Goal: Task Accomplishment & Management: Manage account settings

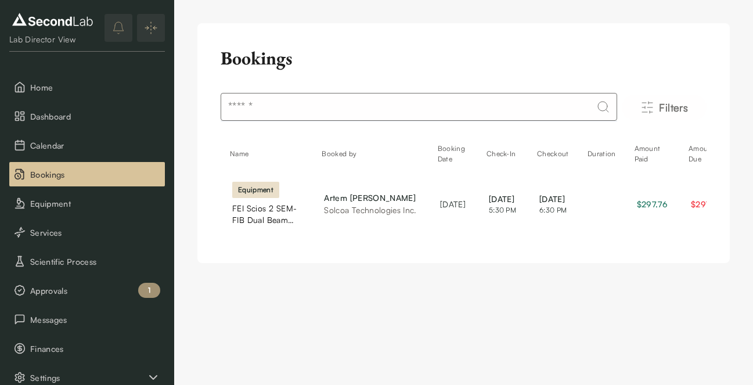
scroll to position [145, 0]
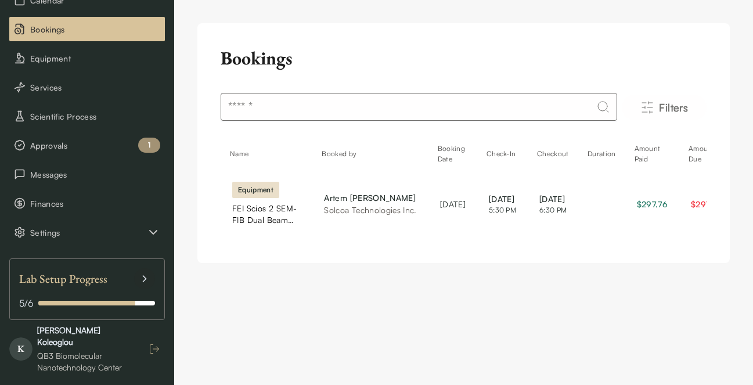
click at [152, 345] on icon "button" at bounding box center [155, 349] width 12 height 12
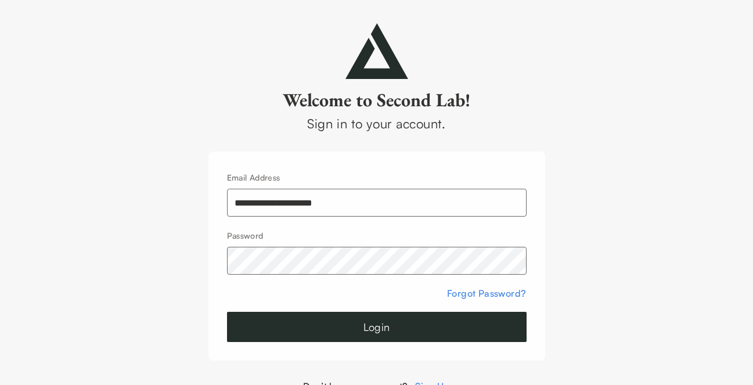
click at [272, 200] on input "**********" at bounding box center [377, 203] width 300 height 28
type input "**********"
click at [384, 323] on button "Login" at bounding box center [377, 327] width 300 height 30
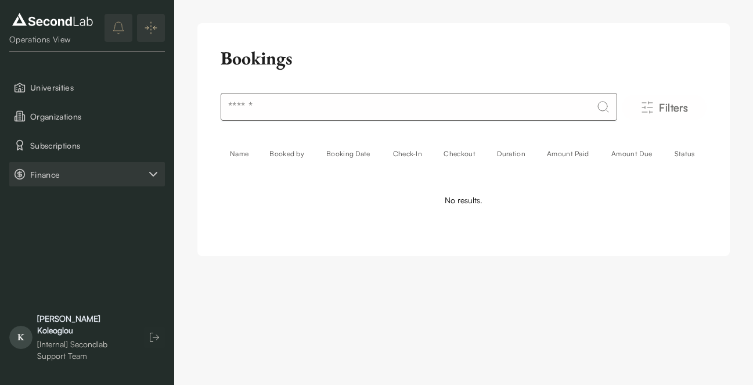
click at [153, 169] on icon "Finance" at bounding box center [153, 174] width 14 height 14
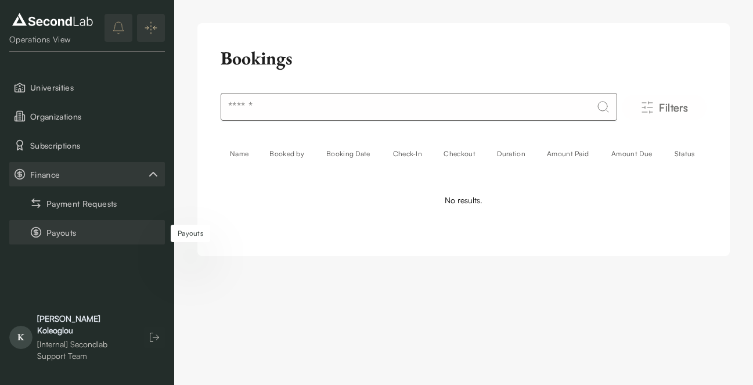
click at [85, 235] on button "Payouts" at bounding box center [87, 232] width 156 height 24
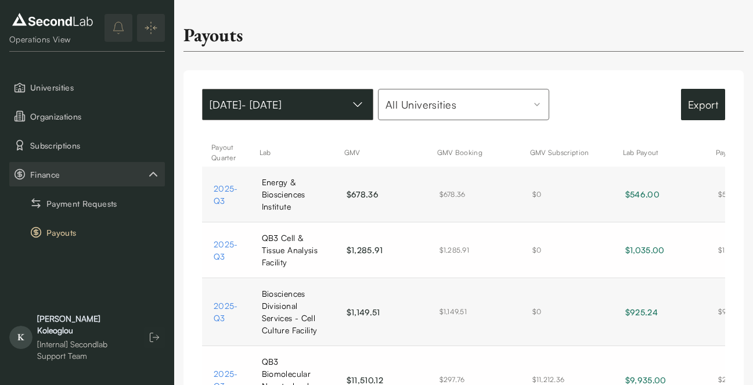
click at [323, 120] on button "Jan 01, 2024 - Aug 21, 2025" at bounding box center [287, 104] width 171 height 31
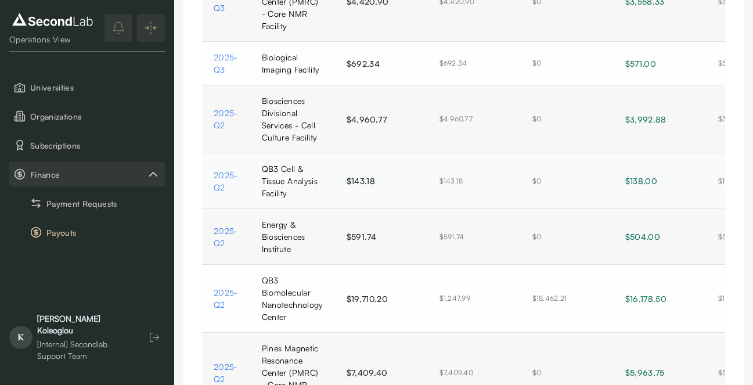
scroll to position [460, 0]
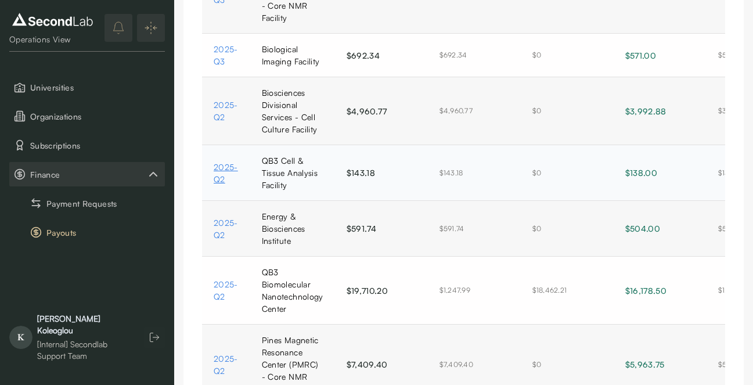
click at [218, 179] on link "2025-Q2" at bounding box center [226, 173] width 25 height 24
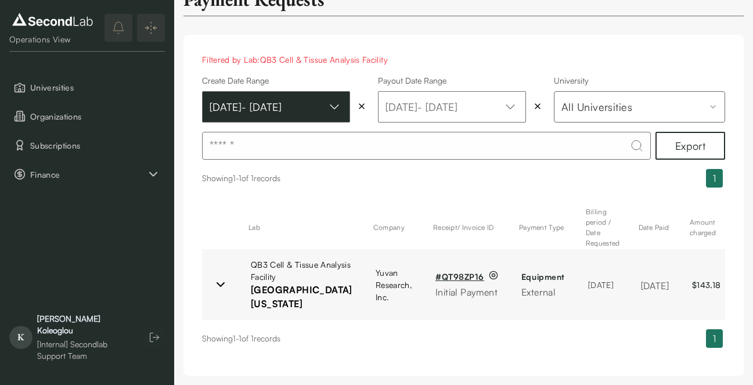
scroll to position [89, 0]
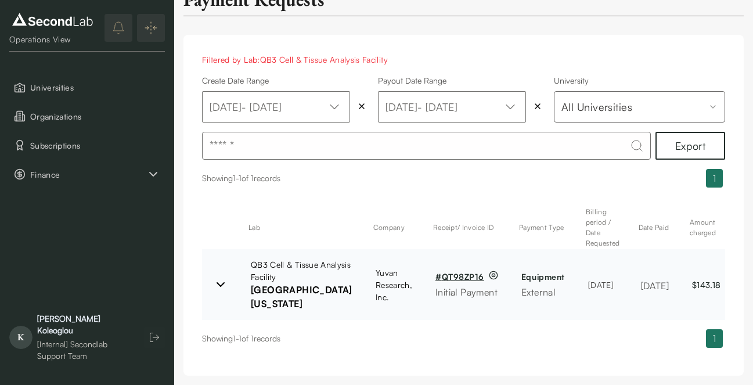
click at [424, 249] on td "# QT98ZP16 Initial Payment" at bounding box center [467, 284] width 86 height 71
click at [435, 270] on link "# QT98ZP16" at bounding box center [459, 276] width 49 height 12
click at [78, 171] on span "Finance" at bounding box center [88, 174] width 116 height 12
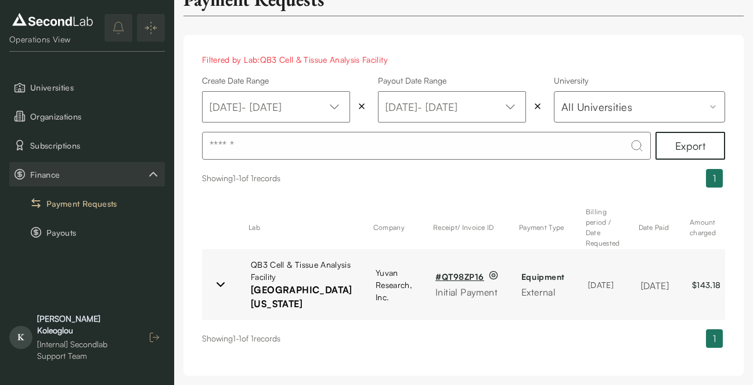
click at [156, 342] on icon "button" at bounding box center [155, 337] width 12 height 12
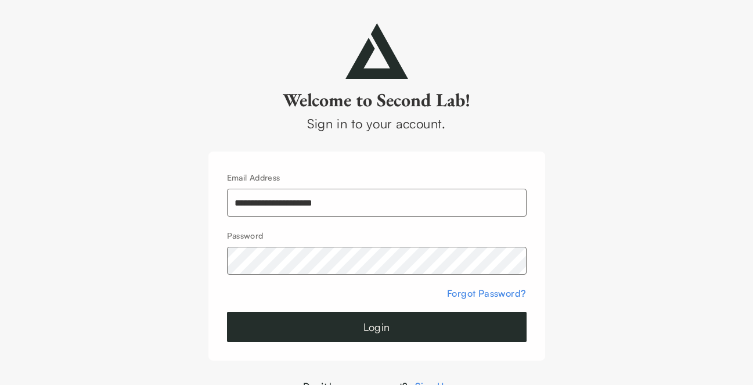
click at [293, 208] on input "**********" at bounding box center [377, 203] width 300 height 28
type input "**********"
click at [329, 333] on button "Login" at bounding box center [377, 327] width 300 height 30
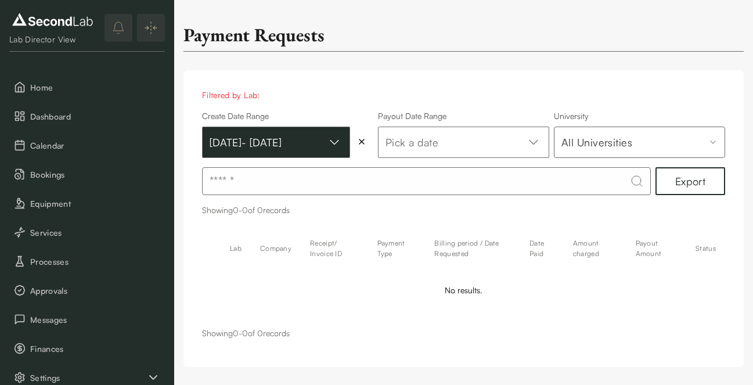
click at [303, 158] on button "Jul 01, 2025 - Sep 30, 2025" at bounding box center [276, 142] width 148 height 31
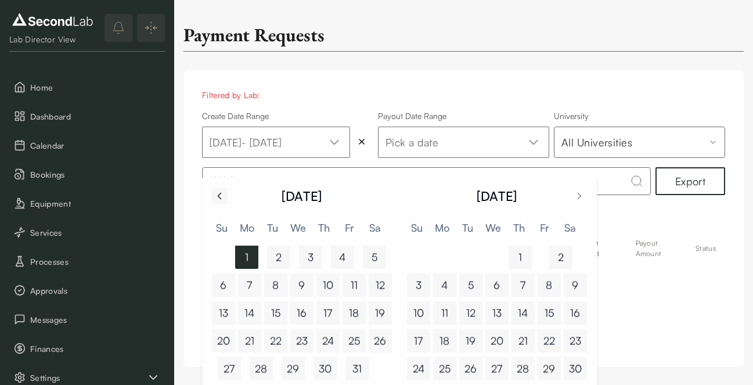
click at [220, 193] on icon "Go to previous month" at bounding box center [219, 196] width 3 height 6
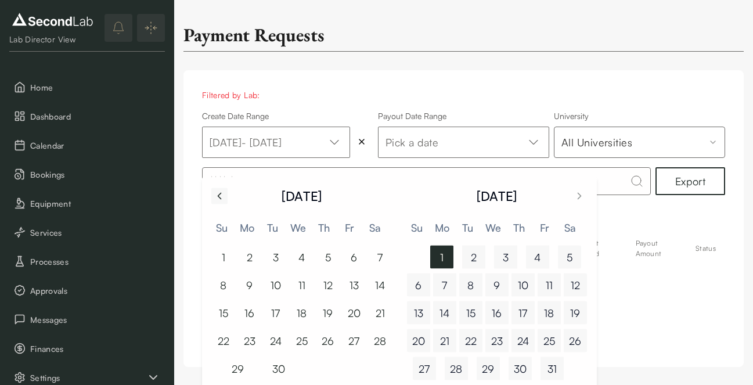
click at [220, 193] on icon "Go to previous month" at bounding box center [219, 196] width 3 height 6
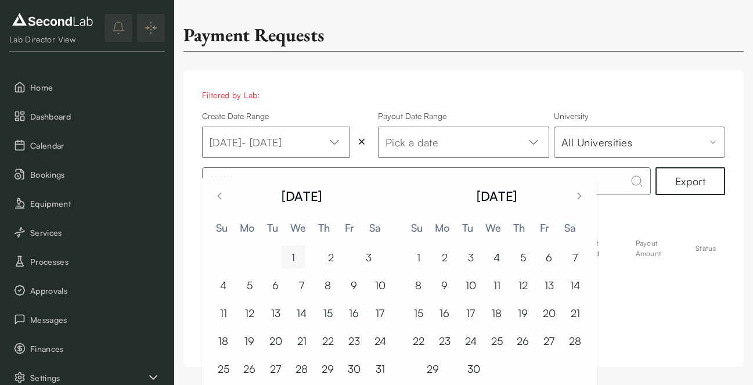
click at [296, 253] on button "1" at bounding box center [293, 257] width 23 height 23
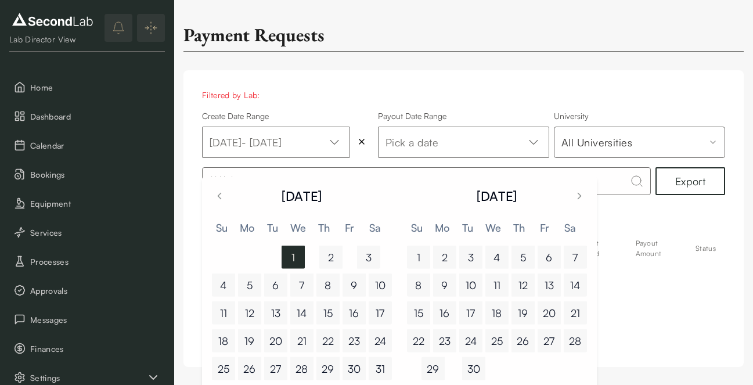
click at [296, 253] on button "1" at bounding box center [293, 257] width 23 height 23
click at [296, 253] on tbody "1 2 3 4 5 6 7 8 9 10 11 12 13 14 15 16 17 18 19 20 21 22 23 24 25 26 27 28 29 3…" at bounding box center [302, 310] width 186 height 139
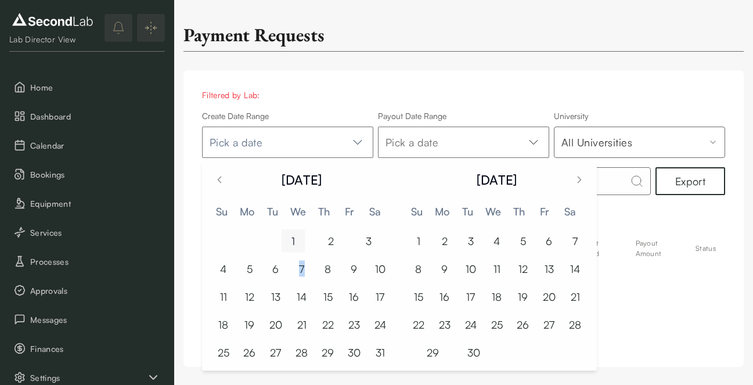
click at [296, 244] on button "1" at bounding box center [293, 240] width 23 height 23
click at [221, 178] on icon "Go to previous month" at bounding box center [220, 180] width 12 height 12
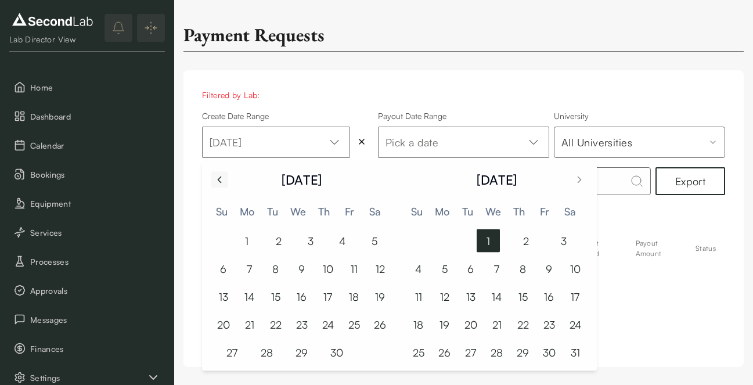
click at [221, 178] on icon "Go to previous month" at bounding box center [220, 180] width 12 height 12
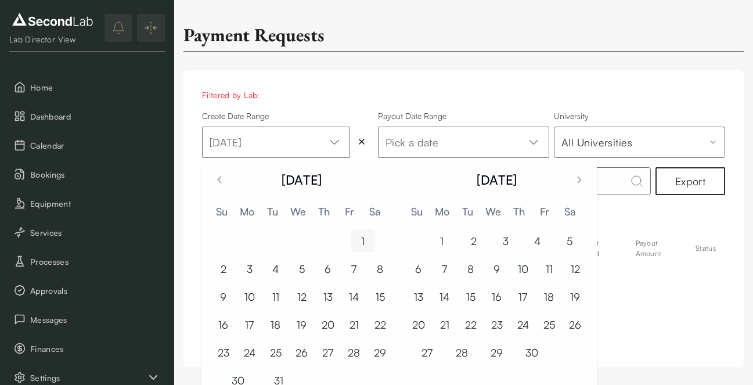
click at [360, 235] on button "1" at bounding box center [362, 240] width 23 height 23
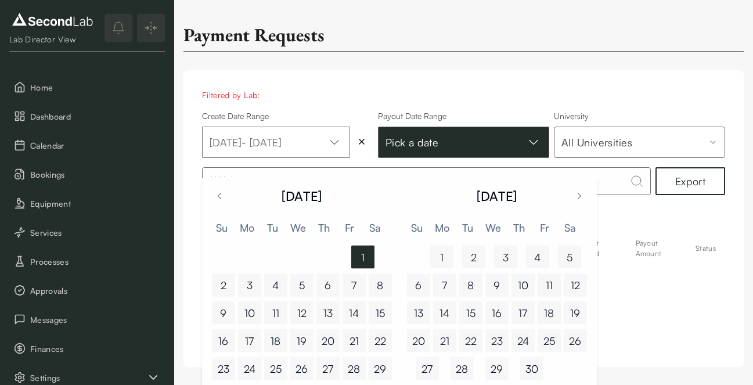
click at [350, 139] on button "Pick a date" at bounding box center [276, 142] width 148 height 31
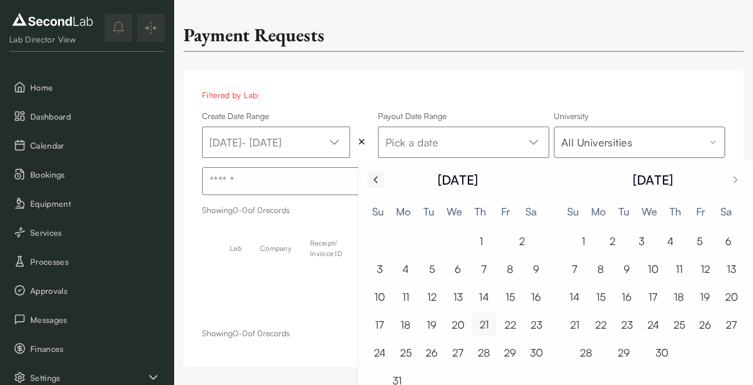
click at [382, 177] on button "Go to previous month" at bounding box center [375, 179] width 16 height 16
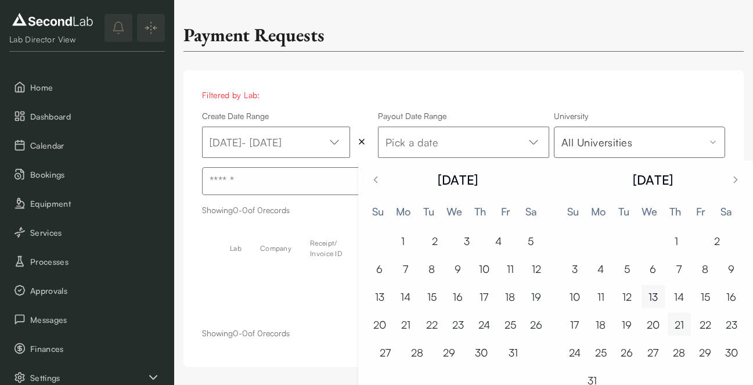
click at [641, 292] on button "13" at bounding box center [652, 296] width 23 height 23
click at [637, 93] on span "Filtered by Lab:" at bounding box center [463, 95] width 523 height 12
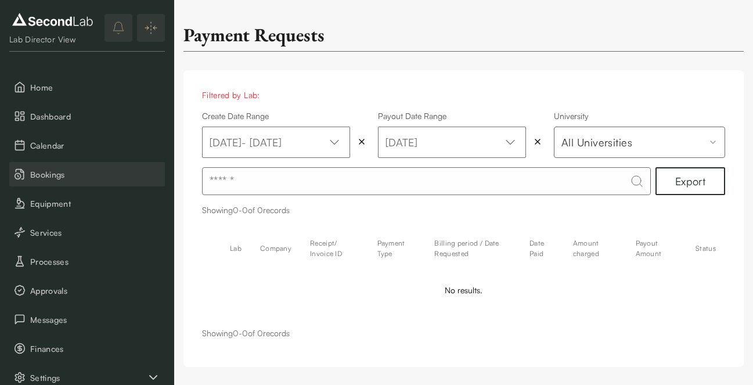
click at [68, 179] on span "Bookings" at bounding box center [95, 174] width 130 height 12
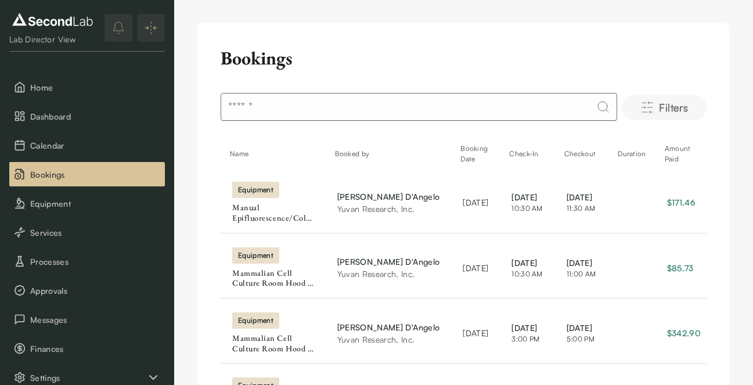
click at [666, 99] on span "Filters" at bounding box center [673, 107] width 29 height 16
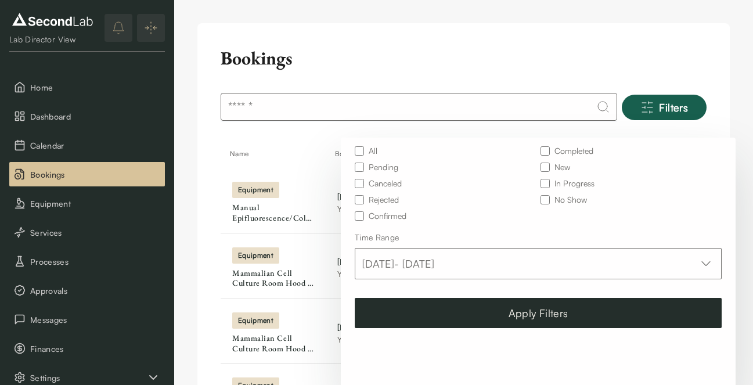
scroll to position [143, 0]
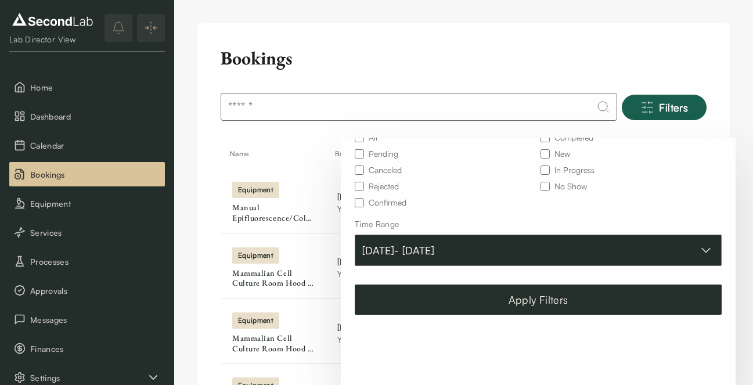
click at [478, 256] on button "Jul 01, 2025 - Sep 30, 2025" at bounding box center [538, 250] width 367 height 31
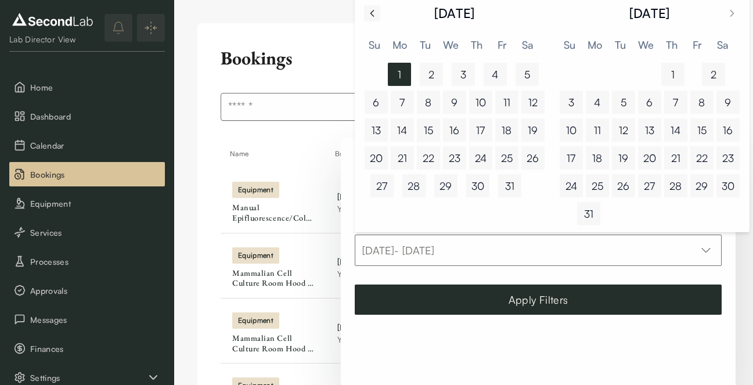
click at [371, 11] on icon "Go to previous month" at bounding box center [372, 14] width 12 height 12
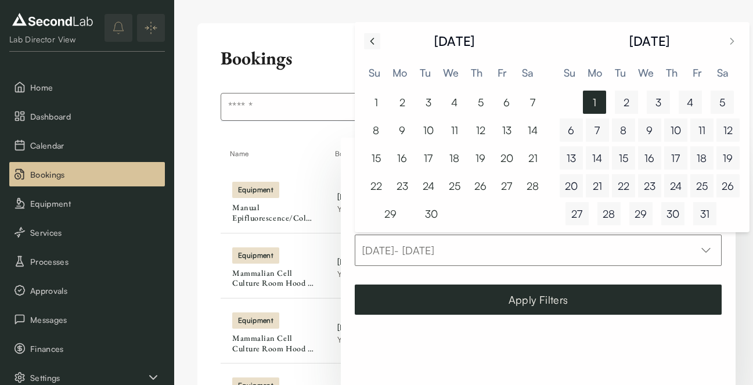
click at [376, 41] on icon "Go to previous month" at bounding box center [372, 41] width 12 height 12
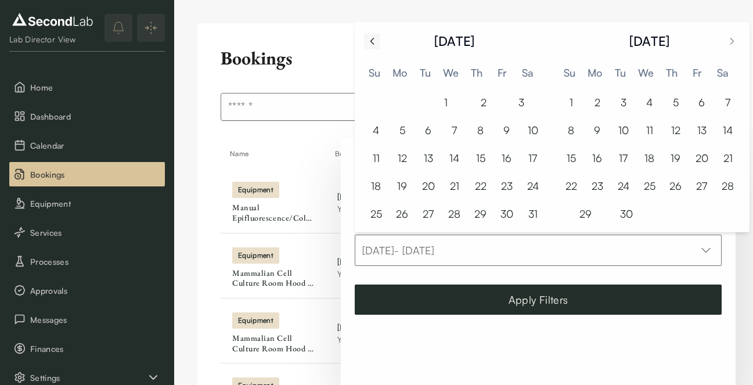
click at [376, 41] on icon "Go to previous month" at bounding box center [372, 41] width 12 height 12
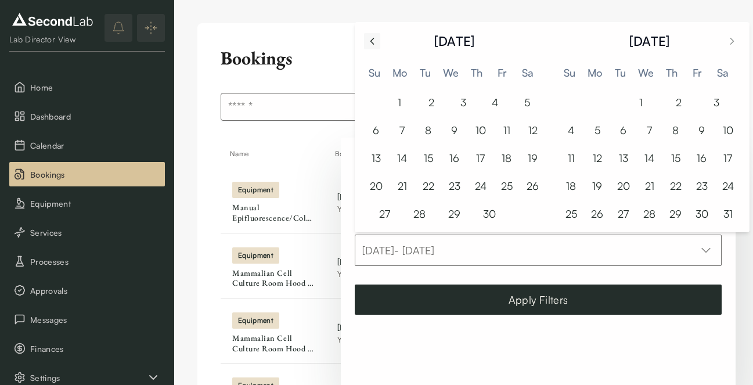
click at [376, 41] on icon "Go to previous month" at bounding box center [372, 41] width 12 height 12
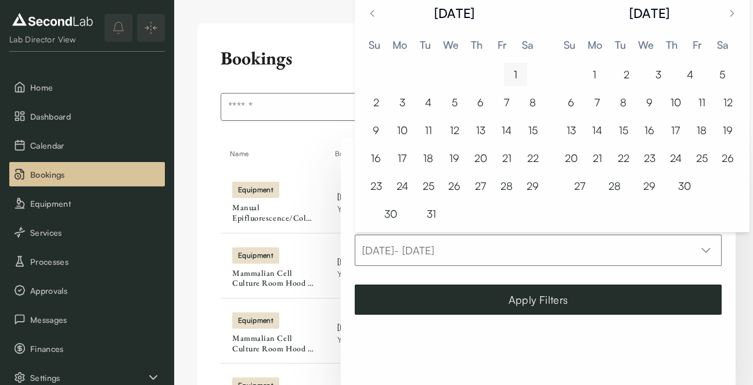
click at [513, 78] on button "1" at bounding box center [515, 74] width 23 height 23
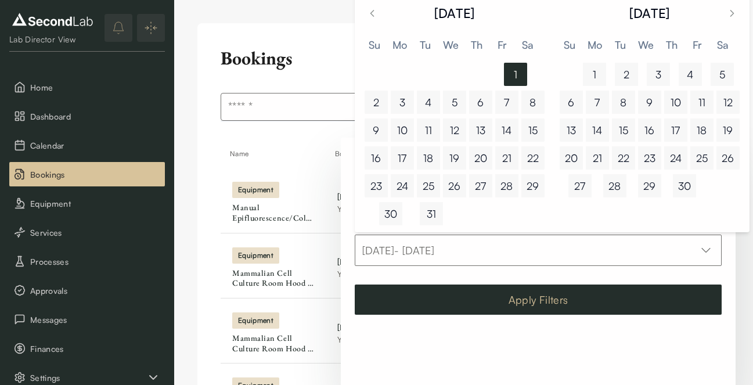
click at [554, 297] on button "Apply Filters" at bounding box center [538, 299] width 367 height 30
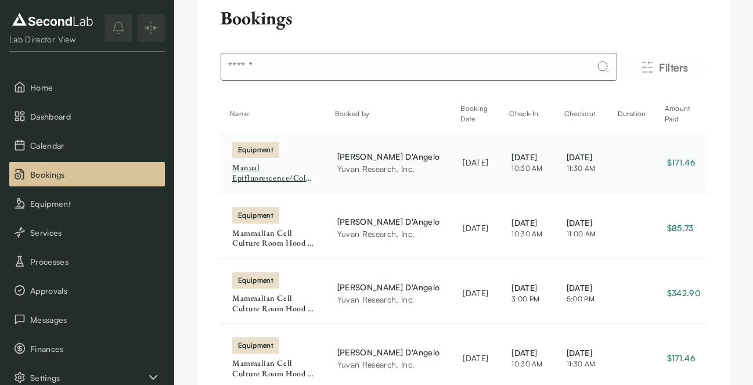
scroll to position [290, 0]
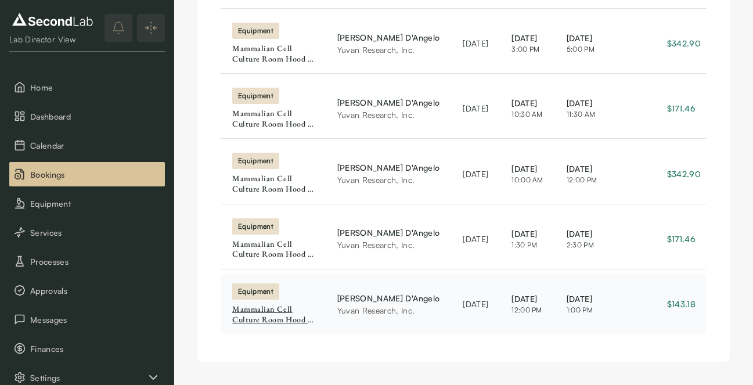
click at [273, 319] on div "Mammalian Cell Culture Room Hood 3 Hourly" at bounding box center [273, 314] width 82 height 20
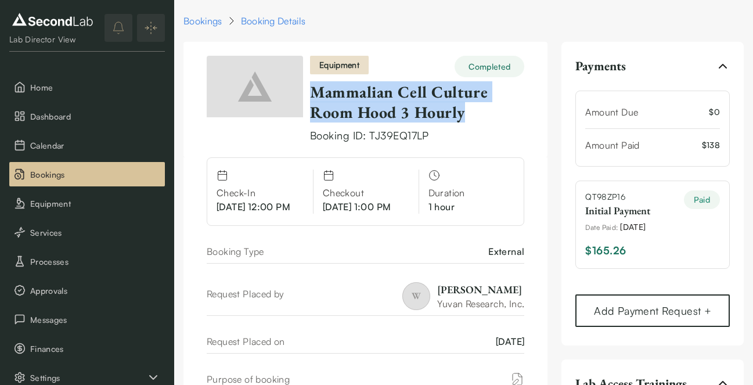
drag, startPoint x: 489, startPoint y: 111, endPoint x: 309, endPoint y: 93, distance: 181.4
click at [309, 93] on div "equipment Completed Mammalian Cell Culture Room Hood 3 Hourly Booking ID: TJ39E…" at bounding box center [366, 98] width 318 height 90
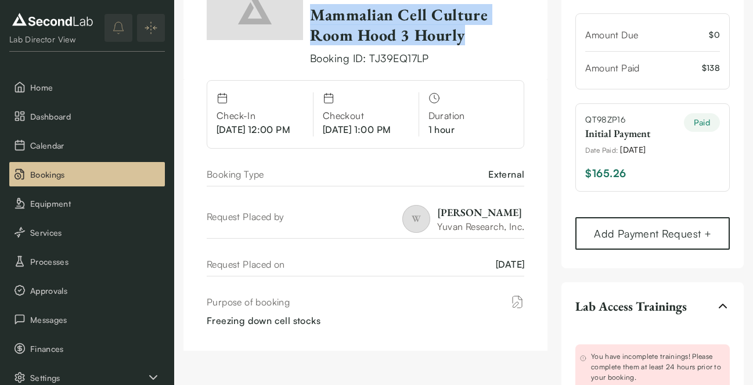
scroll to position [77, 0]
click at [634, 144] on span "06/27/2025" at bounding box center [633, 150] width 26 height 12
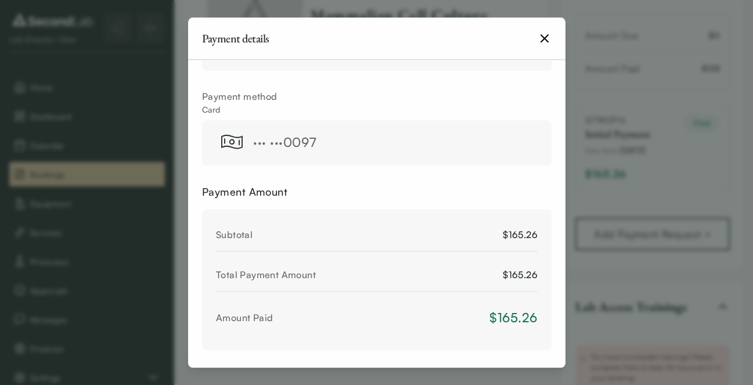
scroll to position [104, 0]
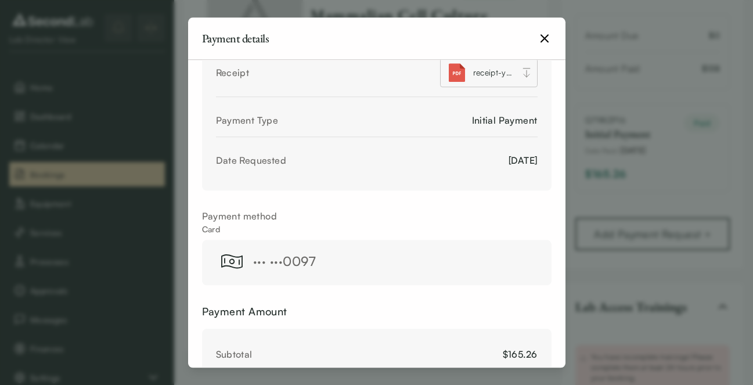
click at [546, 38] on icon "button" at bounding box center [545, 38] width 14 height 14
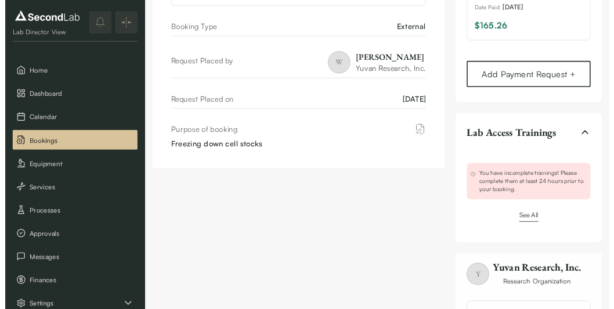
scroll to position [17, 0]
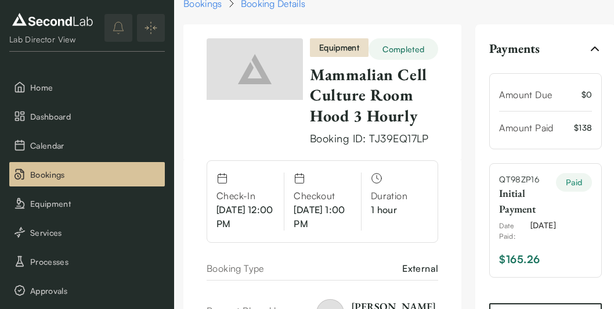
click at [556, 199] on div "Initial Payment" at bounding box center [527, 200] width 57 height 31
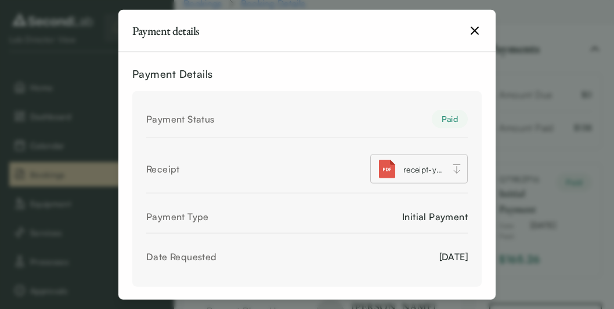
click at [423, 175] on span "receipt-yuvan-research-inc-QT98ZP16.pdf" at bounding box center [423, 169] width 41 height 12
click at [477, 28] on icon "button" at bounding box center [474, 30] width 7 height 7
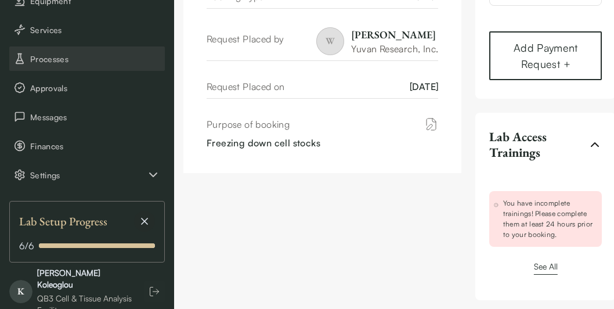
scroll to position [221, 0]
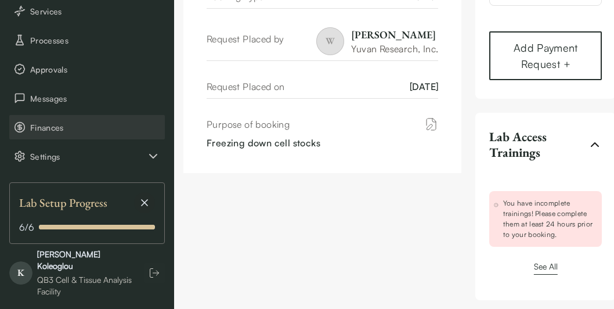
click at [67, 120] on button "Finances" at bounding box center [87, 127] width 156 height 24
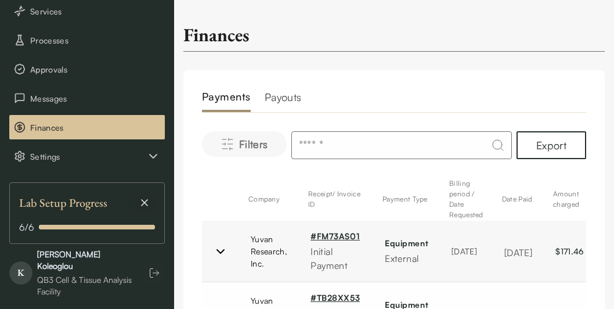
click at [253, 138] on span "Filters" at bounding box center [253, 144] width 29 height 16
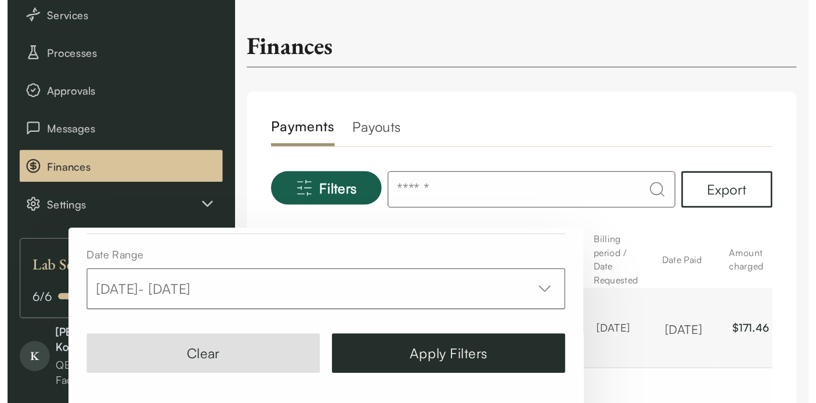
scroll to position [269, 0]
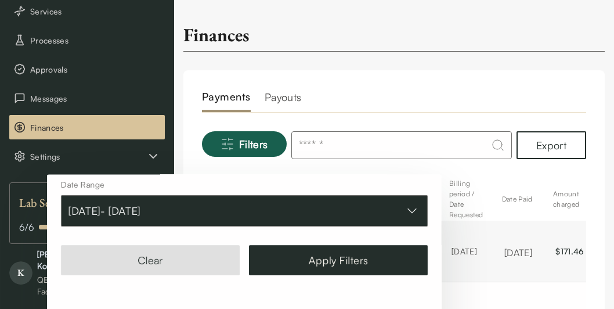
click at [222, 207] on button "Jul 01, 2025 - Sep 30, 2025" at bounding box center [244, 211] width 367 height 31
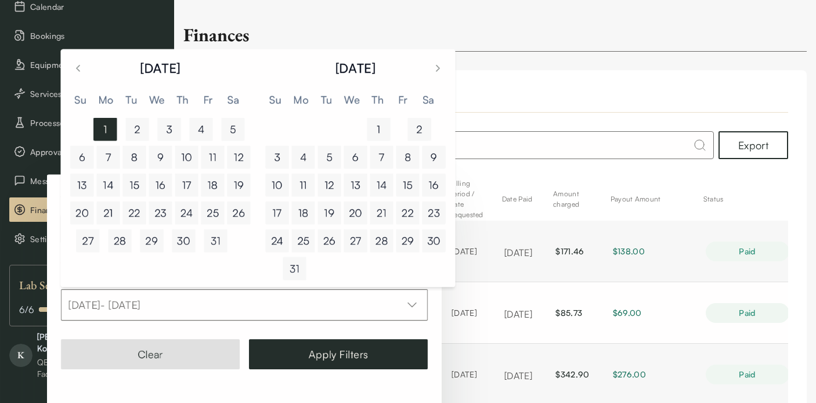
scroll to position [127, 0]
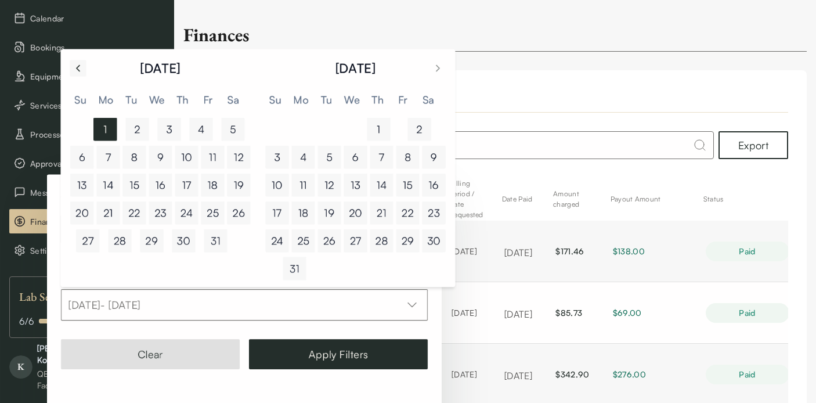
click at [75, 67] on icon "Go to previous month" at bounding box center [79, 68] width 12 height 12
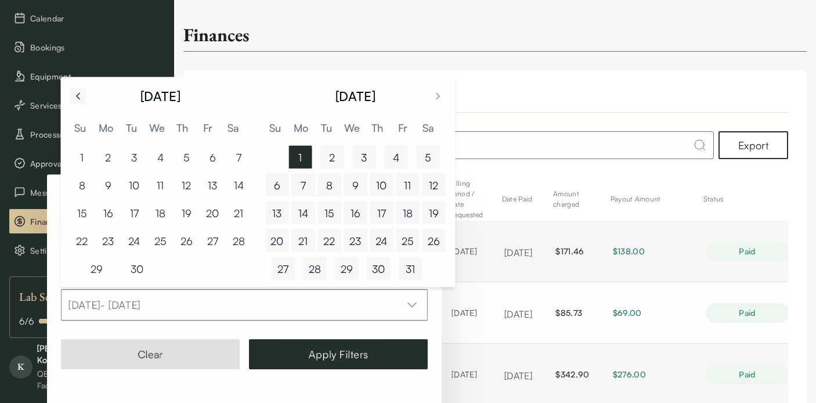
click at [77, 98] on icon "Go to previous month" at bounding box center [79, 96] width 12 height 12
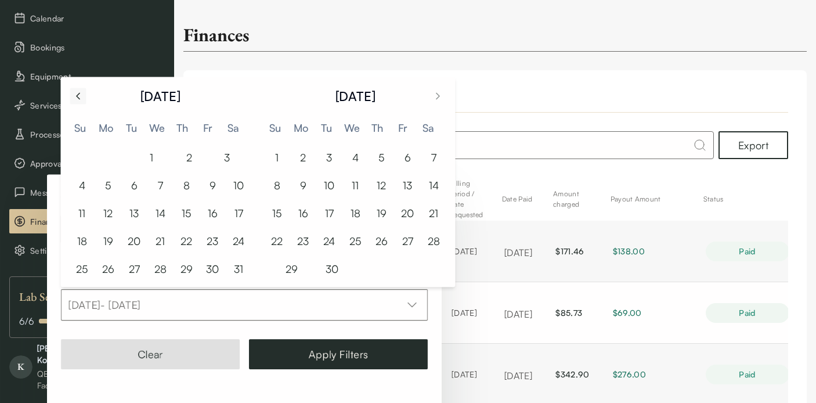
click at [77, 98] on icon "Go to previous month" at bounding box center [79, 96] width 12 height 12
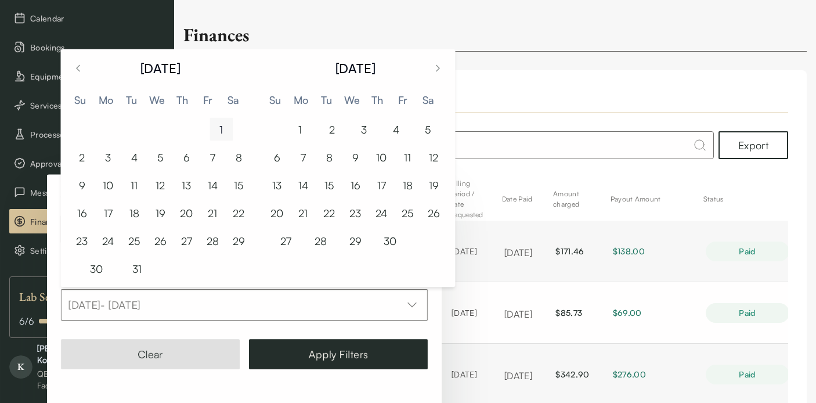
click at [218, 134] on button "1" at bounding box center [221, 129] width 23 height 23
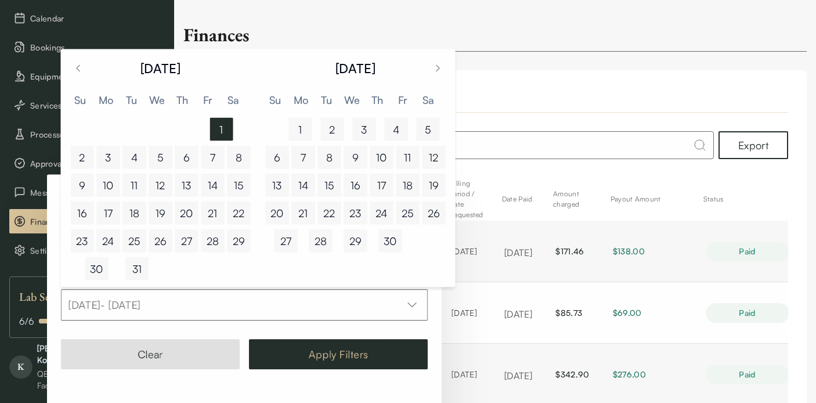
click at [396, 357] on button "Apply Filters" at bounding box center [338, 355] width 179 height 30
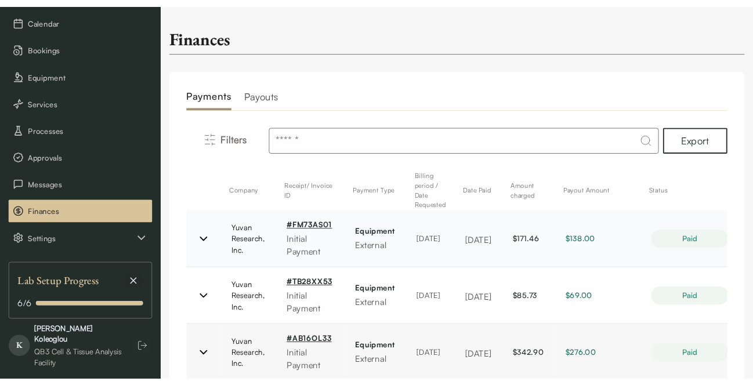
scroll to position [298, 0]
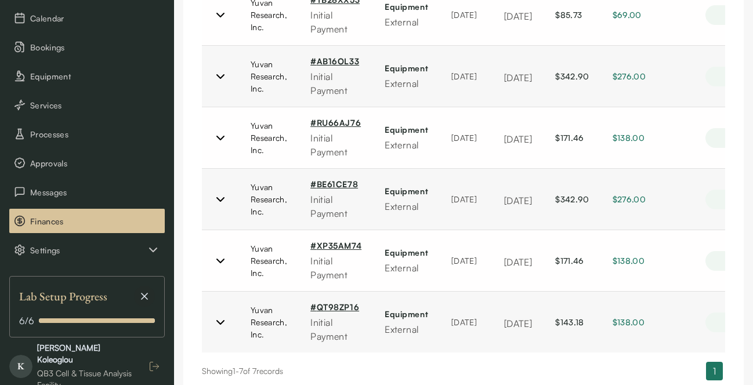
click at [157, 365] on polyline "button" at bounding box center [157, 367] width 2 height 5
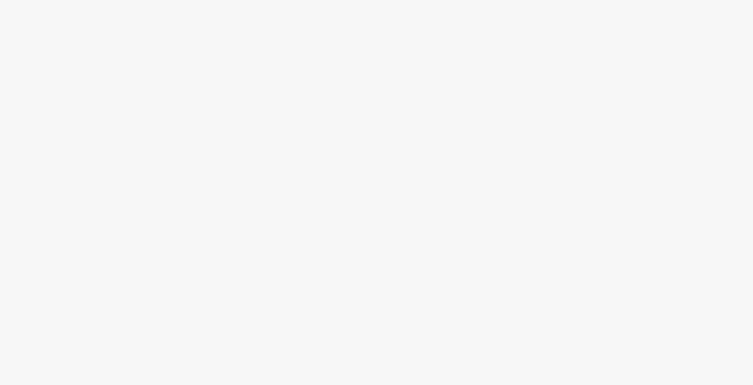
scroll to position [0, 0]
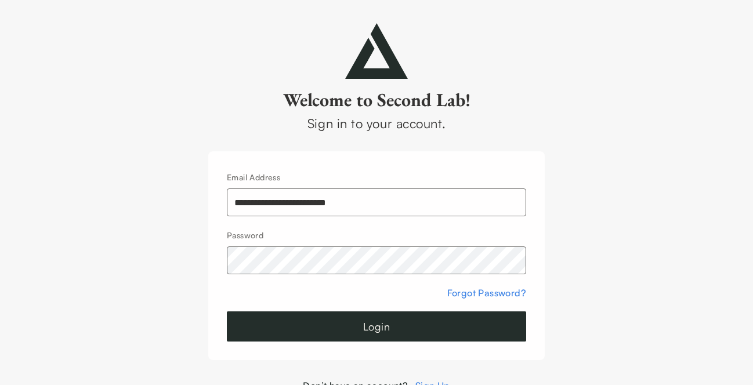
click at [318, 198] on input "**********" at bounding box center [377, 203] width 300 height 28
click at [293, 203] on input "**********" at bounding box center [377, 203] width 300 height 28
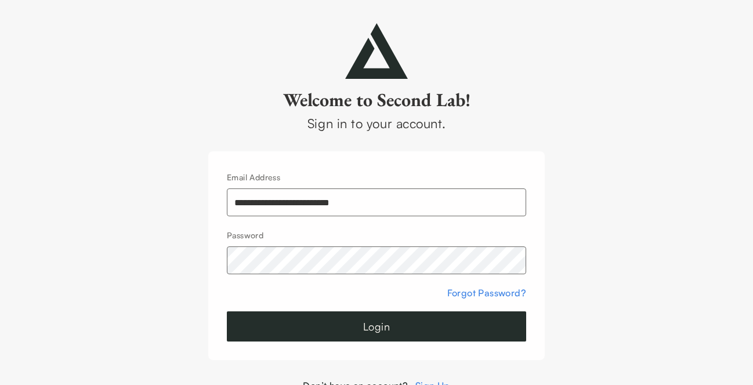
paste input "***"
type input "**********"
click at [318, 325] on button "Login" at bounding box center [377, 327] width 300 height 30
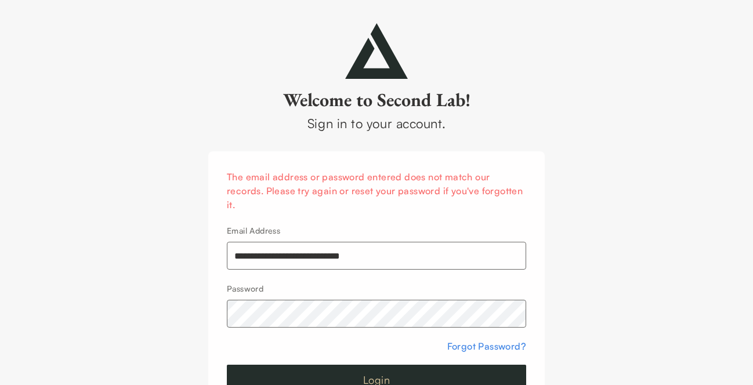
click at [227, 365] on button "Login" at bounding box center [377, 380] width 300 height 30
click at [463, 345] on link "Forgot Password?" at bounding box center [487, 347] width 79 height 12
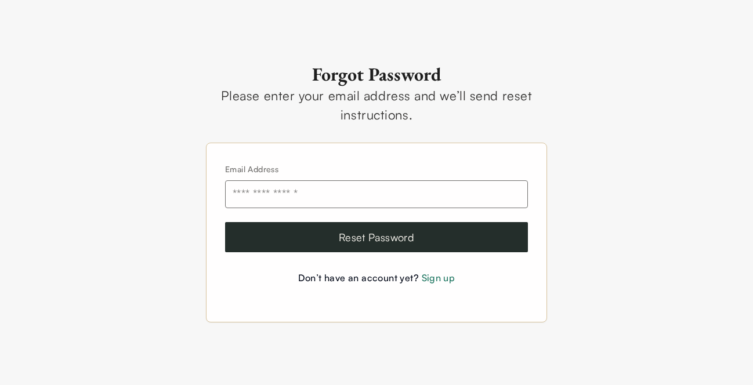
click at [333, 186] on input "email" at bounding box center [376, 195] width 303 height 28
paste input "**********"
type input "**********"
click at [291, 239] on button "Reset Password" at bounding box center [376, 237] width 303 height 30
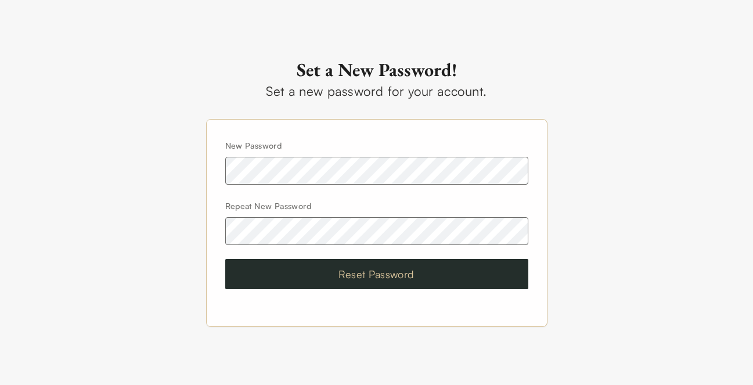
click at [342, 269] on button "Reset Password" at bounding box center [376, 274] width 303 height 30
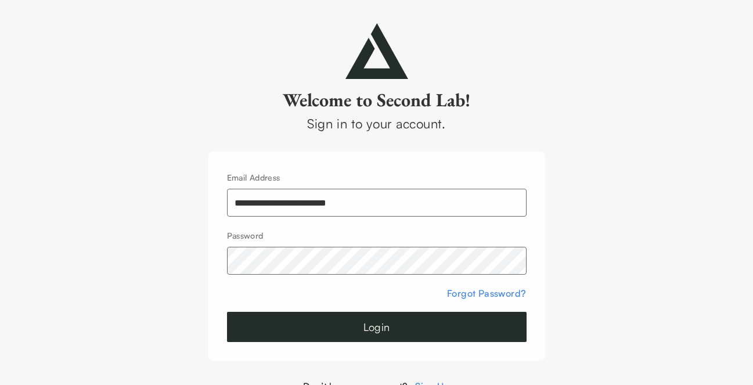
click at [291, 202] on input "**********" at bounding box center [377, 203] width 300 height 28
paste input "****"
type input "**********"
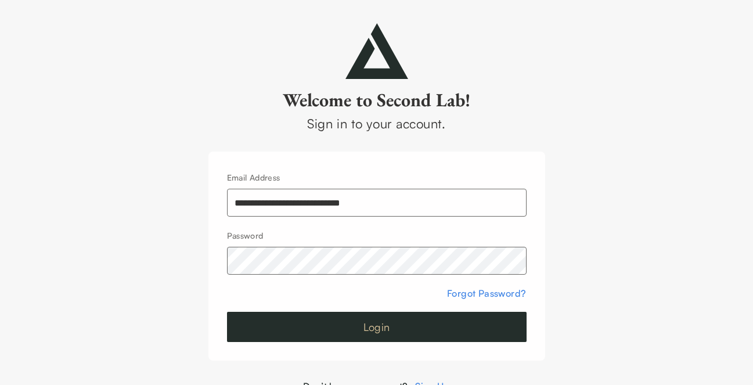
click at [363, 325] on button "Login" at bounding box center [377, 327] width 300 height 30
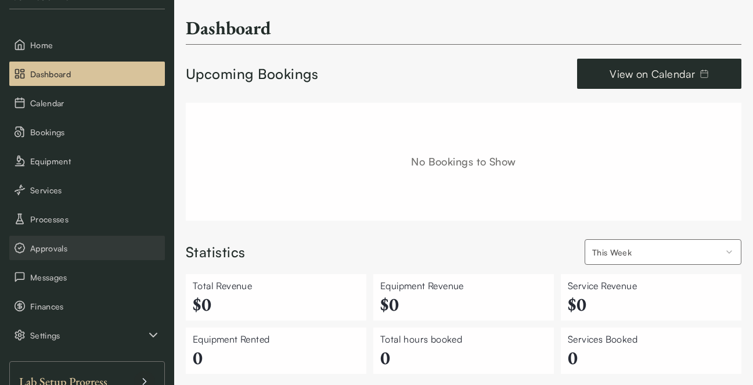
scroll to position [53, 0]
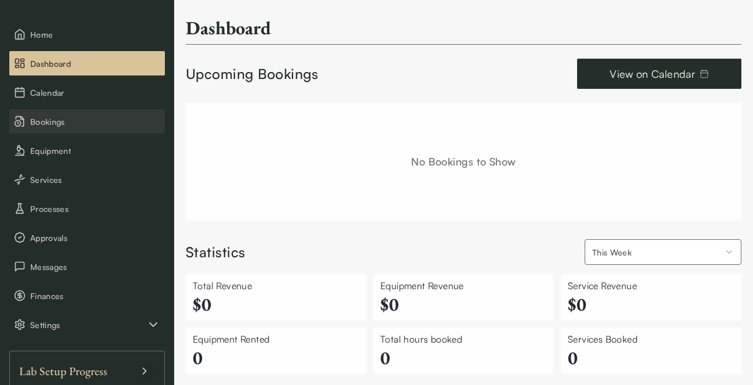
click at [97, 129] on button "Bookings" at bounding box center [87, 121] width 156 height 24
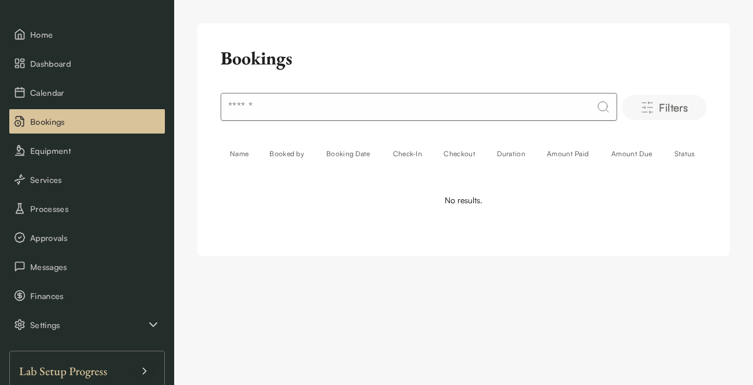
click at [674, 113] on span "Filters" at bounding box center [673, 107] width 29 height 16
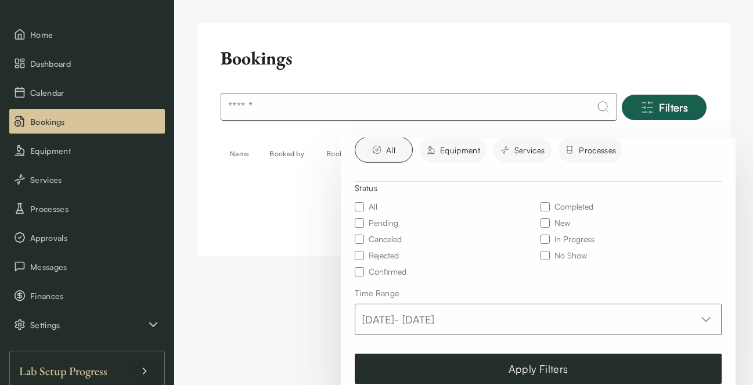
scroll to position [143, 0]
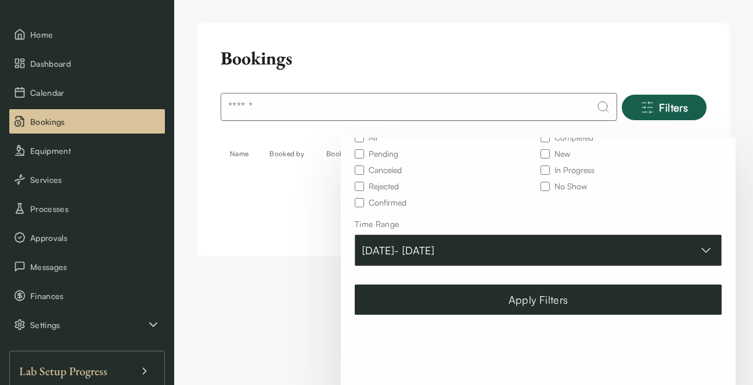
click at [461, 258] on button "Jul 01, 2025 - Sep 30, 2025" at bounding box center [538, 250] width 367 height 31
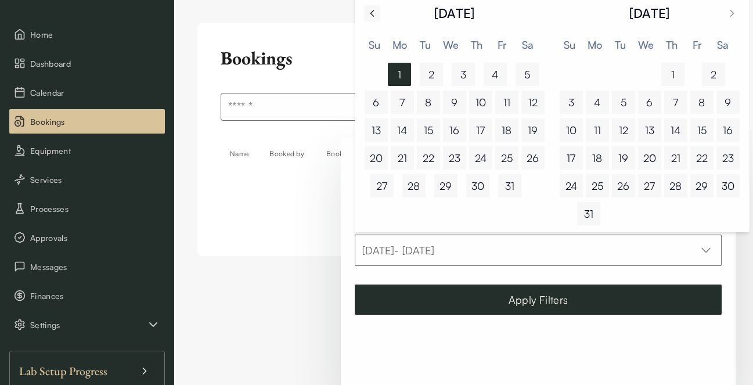
click at [376, 14] on icon "Go to previous month" at bounding box center [372, 14] width 12 height 12
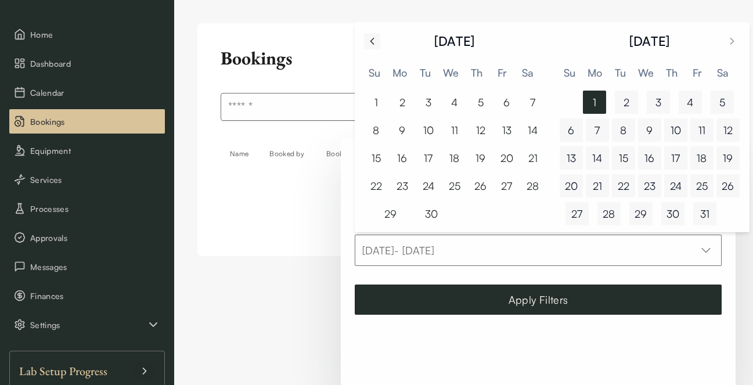
click at [374, 42] on icon "Go to previous month" at bounding box center [372, 41] width 12 height 12
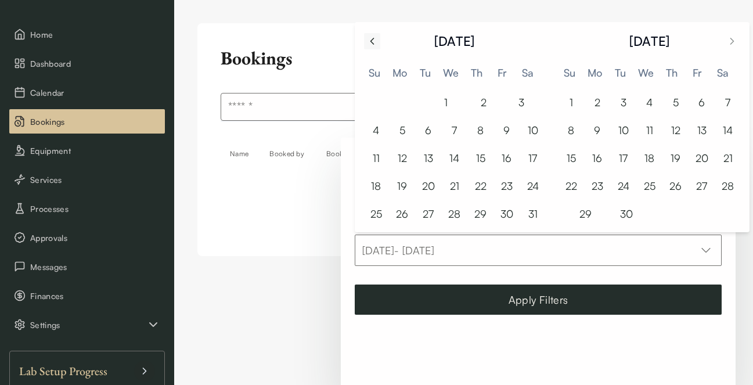
click at [374, 42] on icon "Go to previous month" at bounding box center [372, 41] width 12 height 12
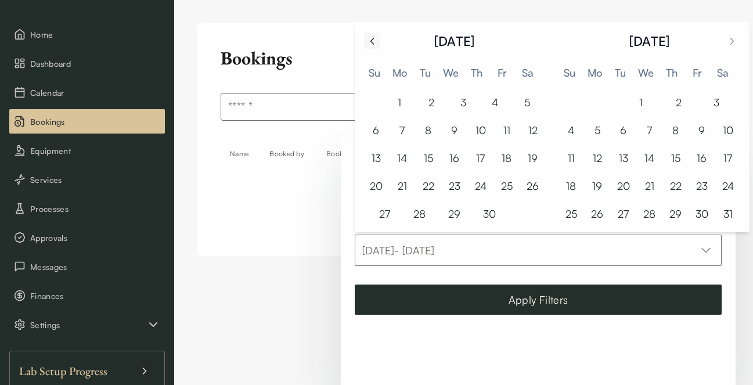
click at [374, 42] on icon "Go to previous month" at bounding box center [372, 41] width 12 height 12
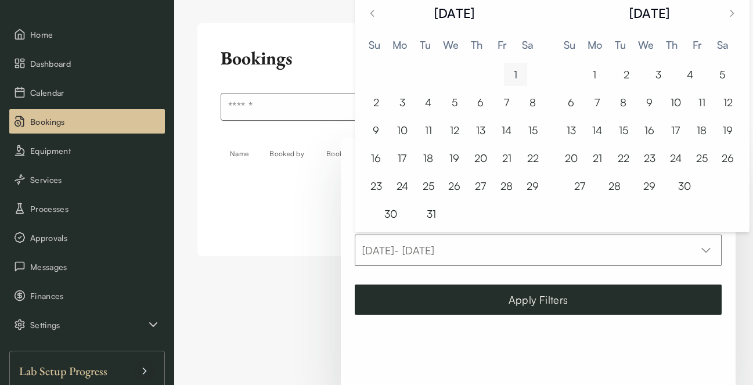
click at [515, 74] on button "1" at bounding box center [515, 74] width 23 height 23
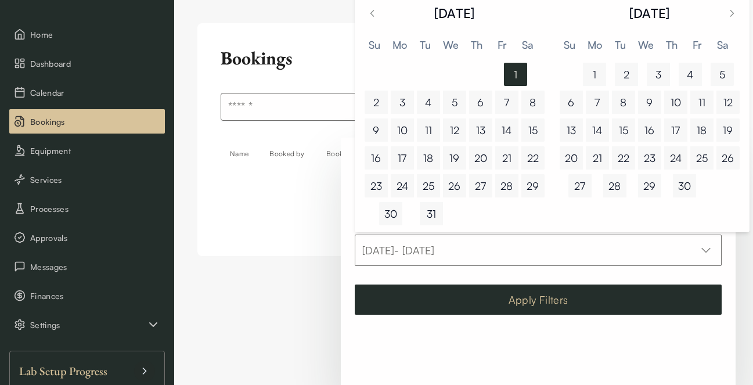
click at [472, 305] on button "Apply Filters" at bounding box center [538, 299] width 367 height 30
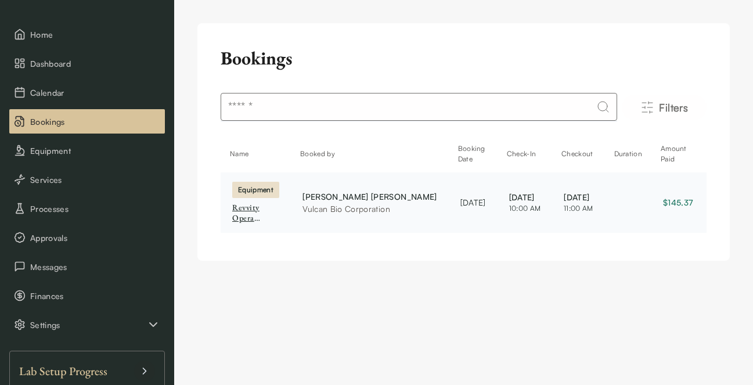
click at [246, 221] on div "Revvity Opera Phenix Microscope" at bounding box center [255, 213] width 47 height 20
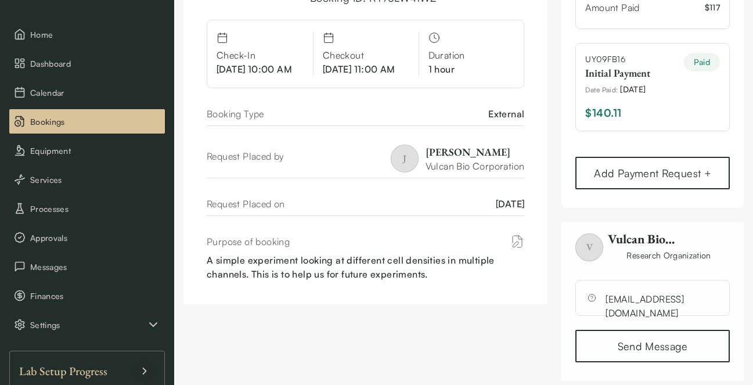
scroll to position [142, 0]
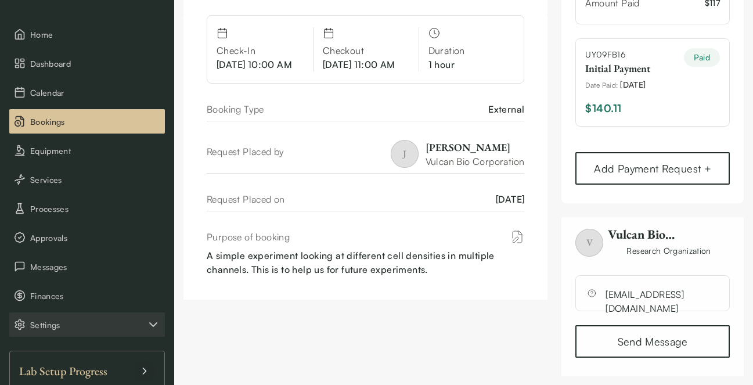
click at [66, 329] on span "Settings" at bounding box center [88, 325] width 116 height 12
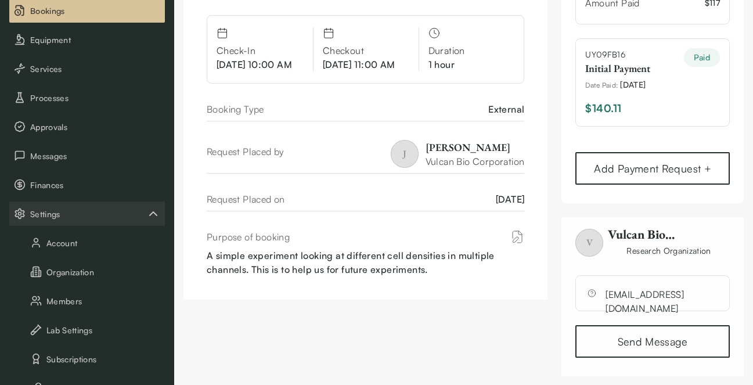
scroll to position [201, 0]
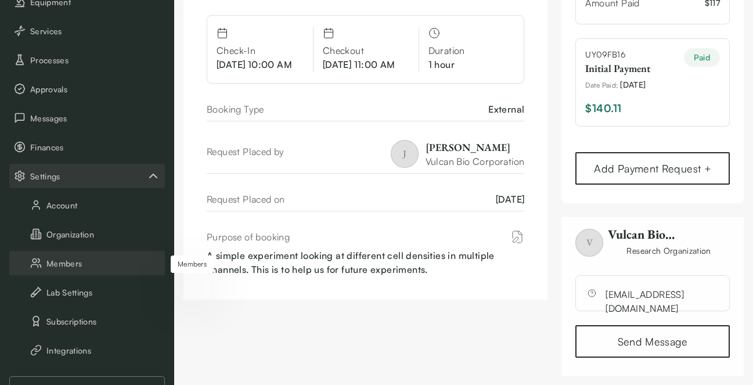
click at [67, 264] on button "Members" at bounding box center [87, 263] width 156 height 24
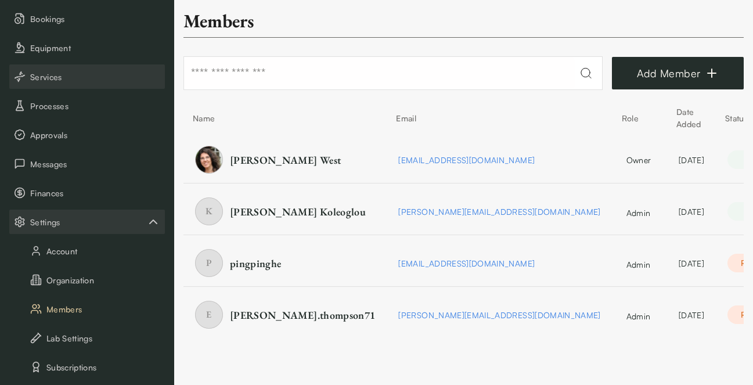
scroll to position [61, 0]
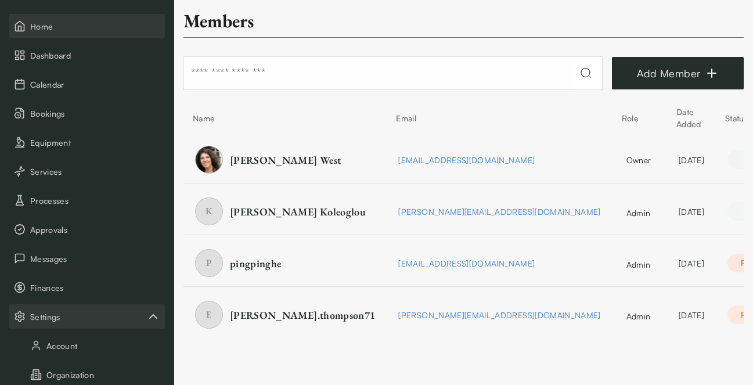
click at [51, 25] on span "Home" at bounding box center [95, 26] width 130 height 12
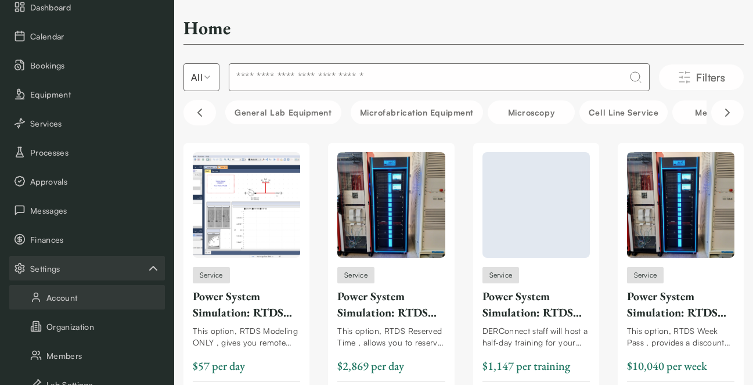
scroll to position [131, 0]
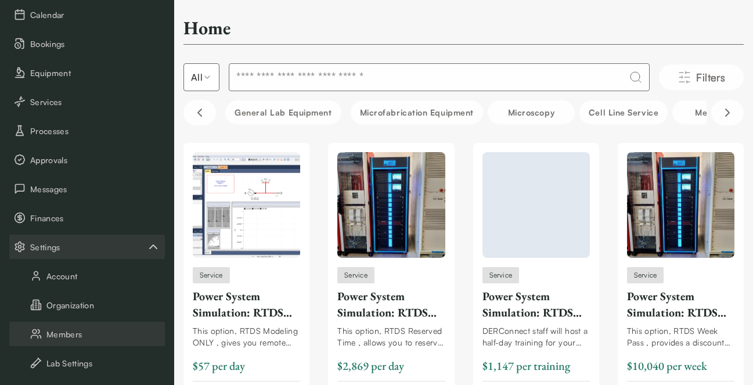
click at [90, 338] on button "Members" at bounding box center [87, 334] width 156 height 24
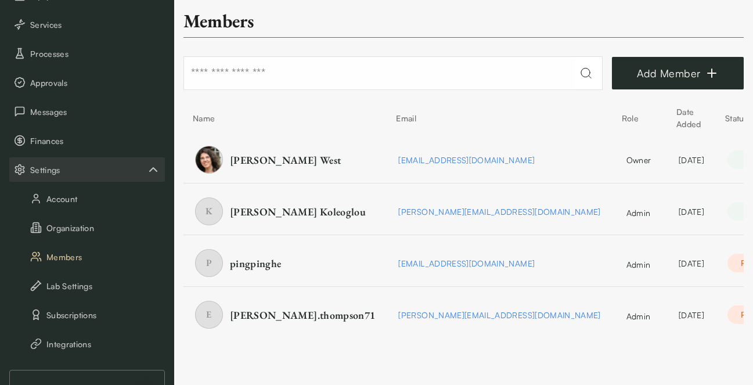
scroll to position [319, 0]
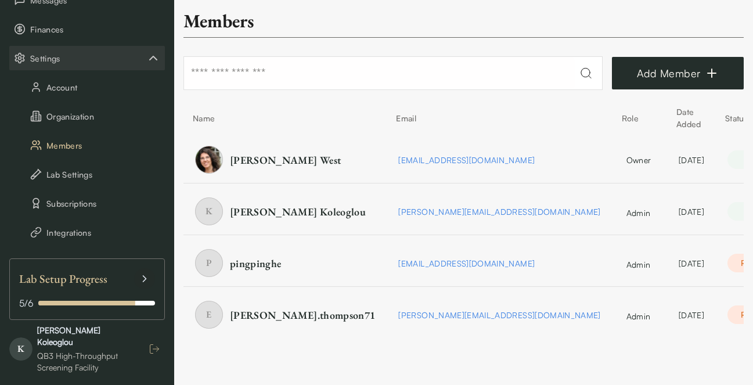
click at [155, 343] on icon "button" at bounding box center [155, 349] width 12 height 12
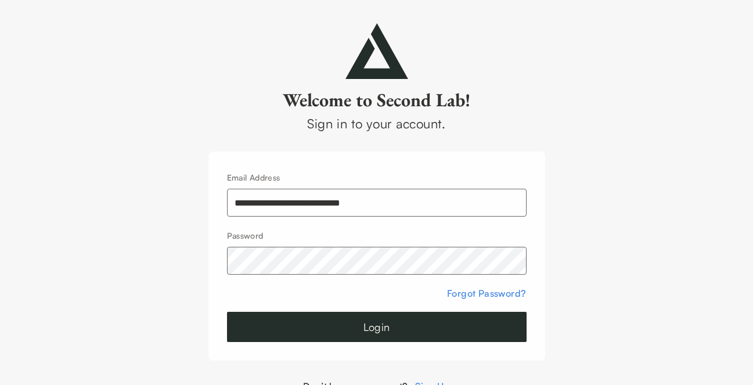
click at [324, 208] on input "**********" at bounding box center [377, 203] width 300 height 28
type input "**********"
click at [307, 329] on button "Login" at bounding box center [377, 327] width 300 height 30
